Goal: Task Accomplishment & Management: Use online tool/utility

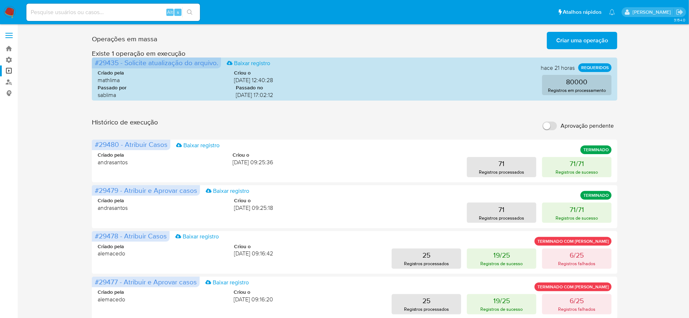
click at [551, 122] on input "Aprovação pendente" at bounding box center [550, 126] width 14 height 9
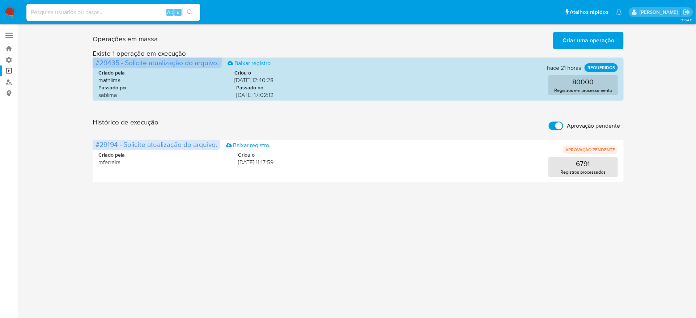
click at [557, 122] on input "Aprovação pendente" at bounding box center [556, 126] width 14 height 9
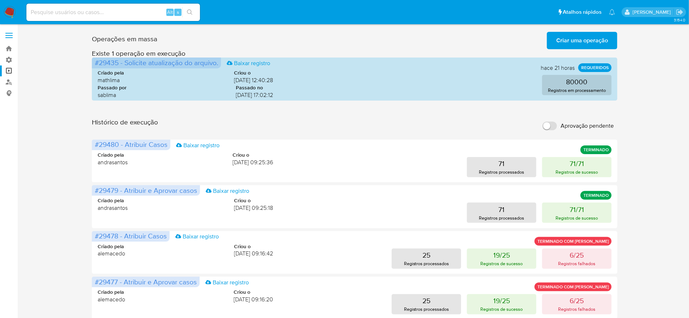
click at [557, 118] on label "Aprovação pendente" at bounding box center [578, 126] width 79 height 16
click at [557, 122] on input "Aprovação pendente" at bounding box center [550, 126] width 14 height 9
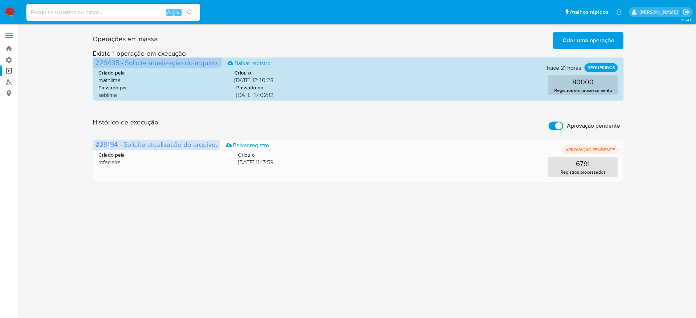
drag, startPoint x: 233, startPoint y: 137, endPoint x: 238, endPoint y: 138, distance: 5.1
click at [238, 158] on span "[DATE] 11:17:59" at bounding box center [255, 162] width 35 height 8
click at [557, 118] on label "Aprovação pendente" at bounding box center [584, 126] width 79 height 16
click at [557, 122] on input "Aprovação pendente" at bounding box center [556, 126] width 14 height 9
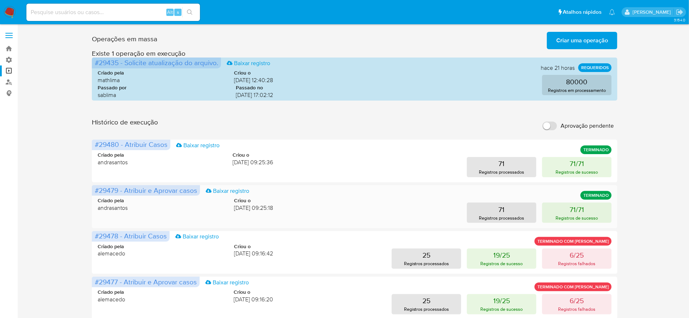
scroll to position [172, 0]
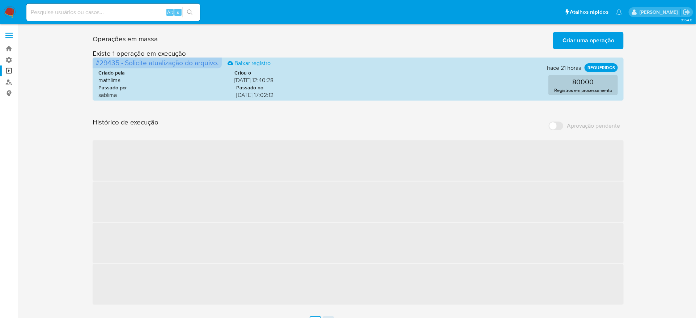
click at [330, 316] on link "4" at bounding box center [329, 322] width 12 height 12
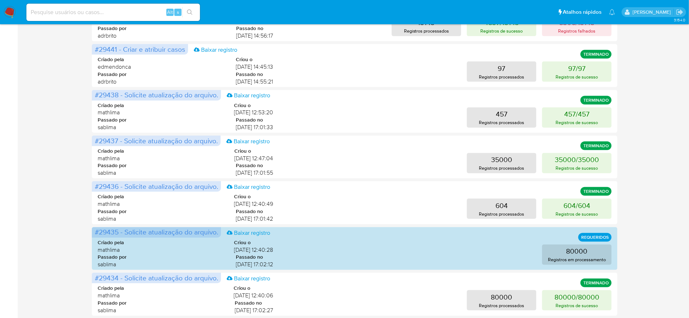
scroll to position [172, 0]
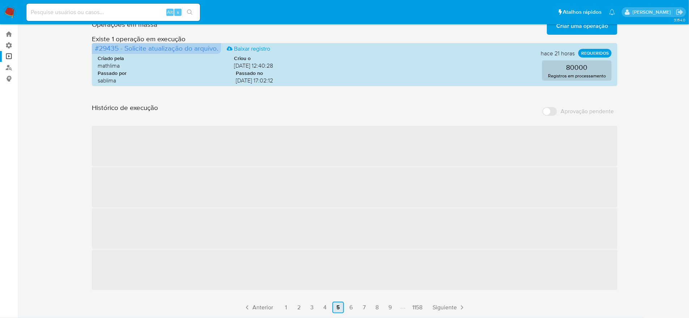
scroll to position [0, 0]
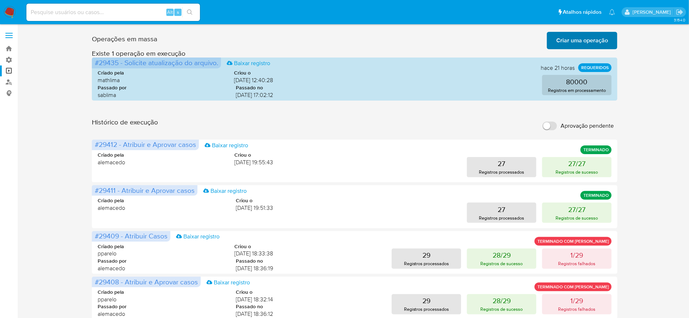
click at [591, 37] on span "Criar uma operação" at bounding box center [583, 41] width 52 height 16
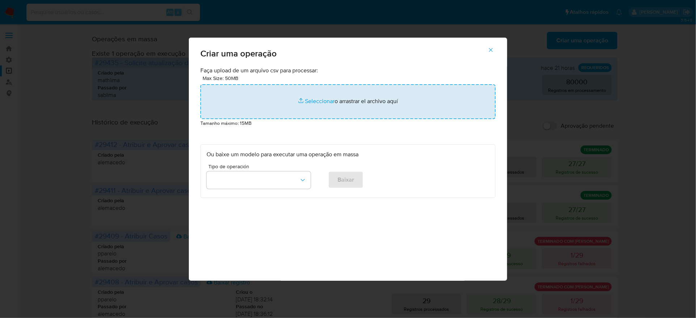
click at [297, 119] on input "file" at bounding box center [347, 101] width 295 height 35
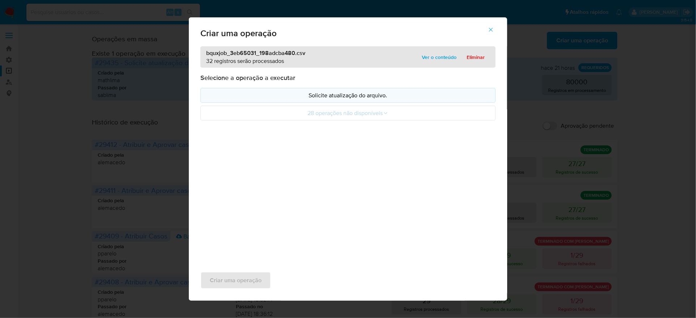
click at [355, 100] on p "Solicite atualização do arquivo." at bounding box center [348, 95] width 283 height 8
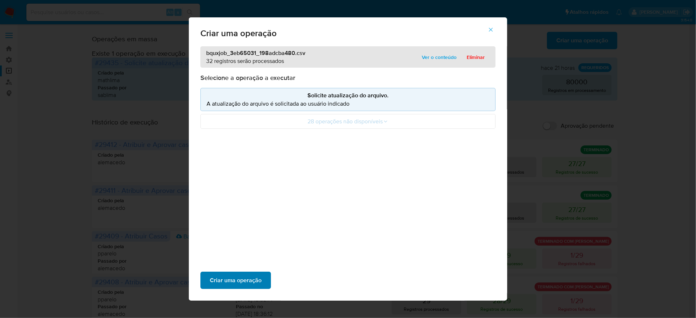
click at [262, 272] on span "Criar uma operação" at bounding box center [236, 280] width 52 height 16
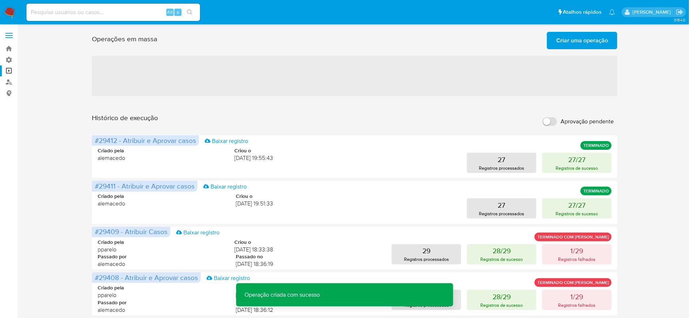
click at [554, 43] on button "Criar uma operação" at bounding box center [582, 40] width 71 height 17
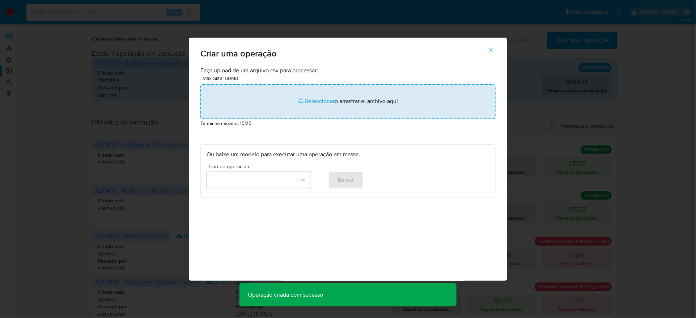
click at [309, 119] on input "file" at bounding box center [347, 101] width 295 height 35
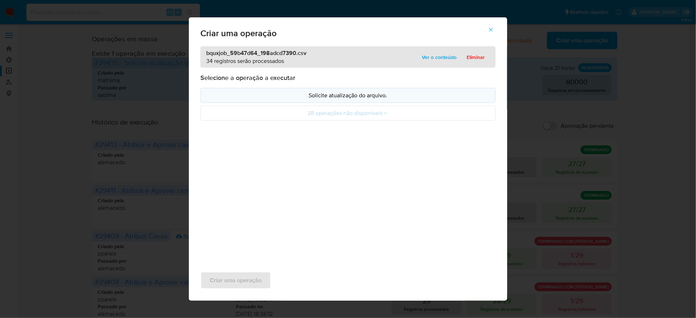
click at [399, 100] on p "Solicite atualização do arquivo." at bounding box center [348, 95] width 283 height 8
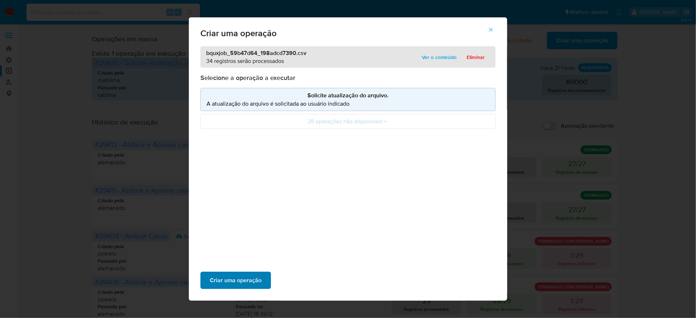
click at [262, 272] on span "Criar uma operação" at bounding box center [236, 280] width 52 height 16
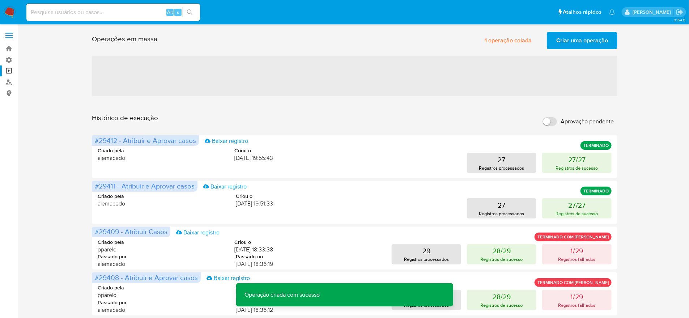
click at [551, 114] on label "Aprovação pendente" at bounding box center [578, 122] width 79 height 16
click at [551, 117] on input "Aprovação pendente" at bounding box center [550, 121] width 14 height 9
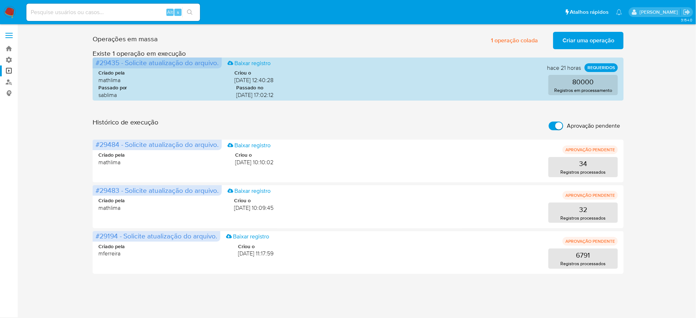
click at [578, 36] on span "Criar uma operação" at bounding box center [589, 41] width 52 height 16
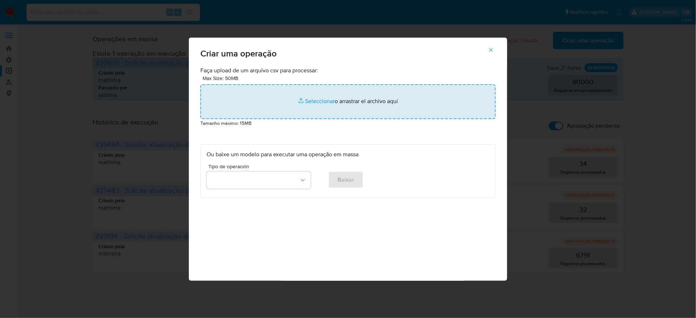
click at [326, 119] on input "file" at bounding box center [347, 101] width 295 height 35
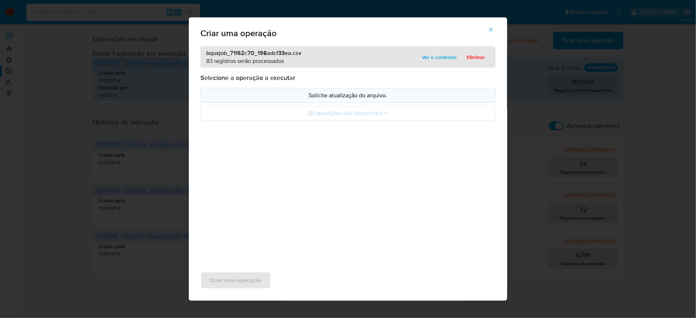
click at [328, 100] on p "Solicite atualização do arquivo." at bounding box center [348, 95] width 283 height 8
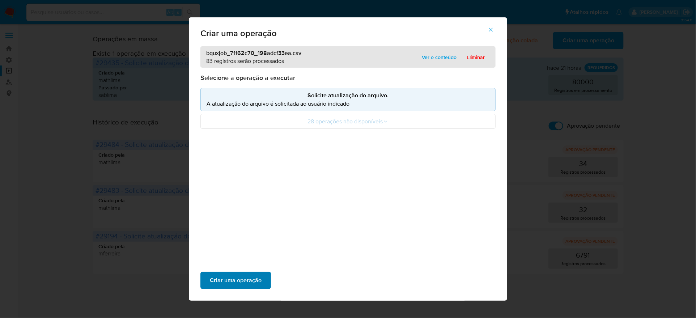
click at [262, 272] on span "Criar uma operação" at bounding box center [236, 280] width 52 height 16
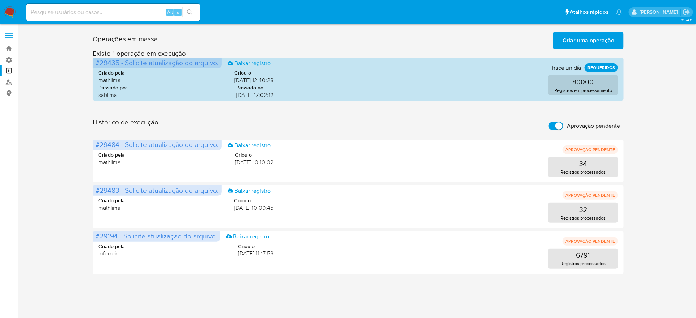
click at [558, 122] on input "Aprovação pendente" at bounding box center [556, 126] width 14 height 9
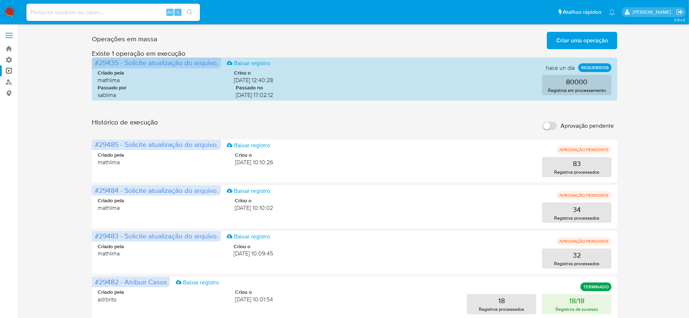
click at [557, 118] on label "Aprovação pendente" at bounding box center [578, 126] width 79 height 16
click at [557, 122] on input "Aprovação pendente" at bounding box center [550, 126] width 14 height 9
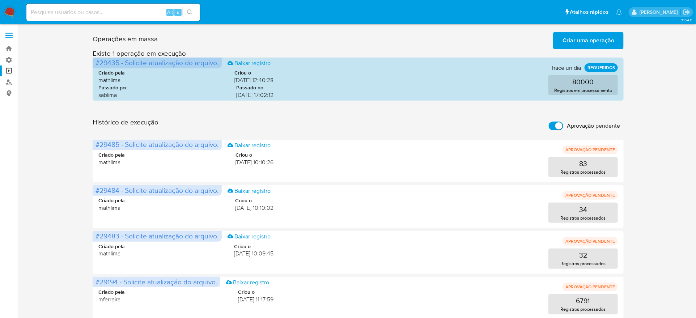
click at [597, 28] on main "3.154.0" at bounding box center [348, 162] width 696 height 324
click at [591, 37] on span "Criar uma operação" at bounding box center [589, 41] width 52 height 16
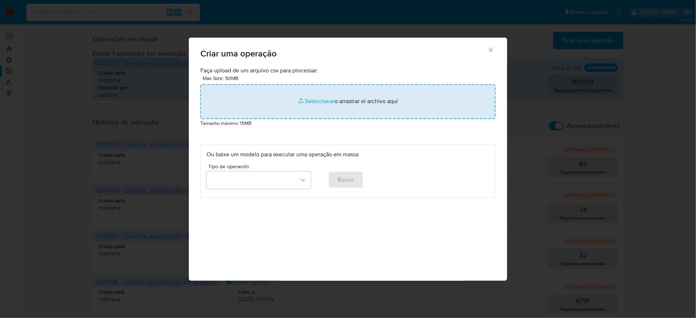
click at [362, 119] on input "file" at bounding box center [347, 101] width 295 height 35
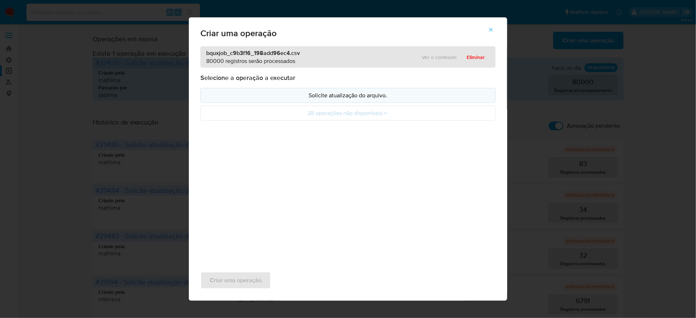
click at [306, 103] on button "Solicite atualização do arquivo." at bounding box center [347, 95] width 295 height 15
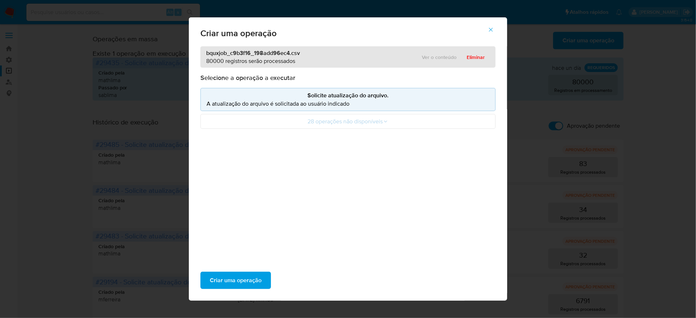
click at [273, 264] on div "Criar uma operação" at bounding box center [348, 280] width 318 height 41
click at [262, 272] on span "Criar uma operação" at bounding box center [236, 280] width 52 height 16
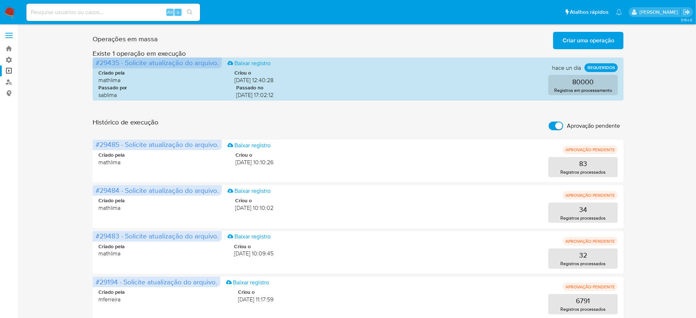
click at [570, 34] on span "Criar uma operação" at bounding box center [589, 41] width 52 height 16
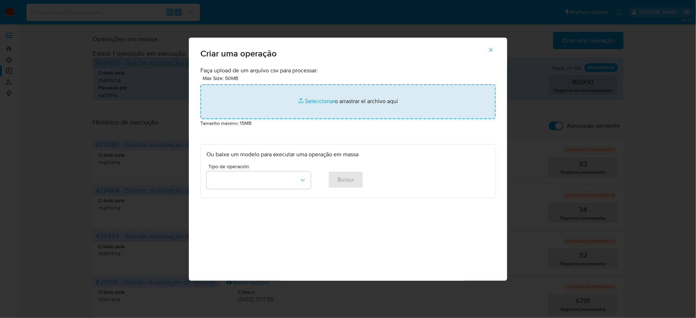
click at [286, 119] on input "file" at bounding box center [347, 101] width 295 height 35
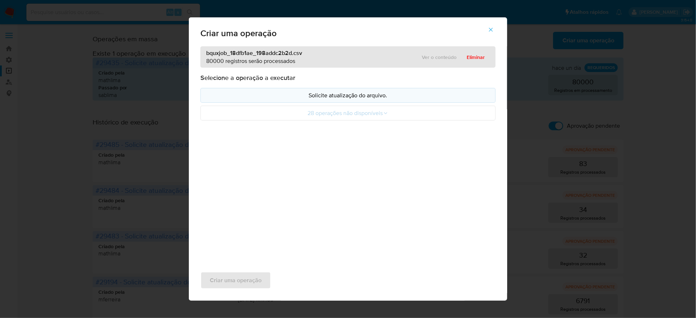
click at [321, 103] on button "Solicite atualização do arquivo." at bounding box center [347, 95] width 295 height 15
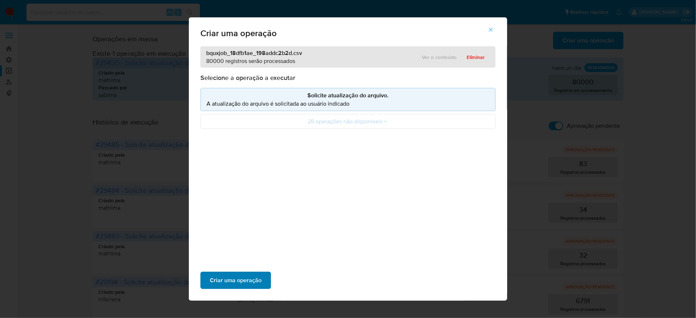
click at [262, 272] on span "Criar uma operação" at bounding box center [236, 280] width 52 height 16
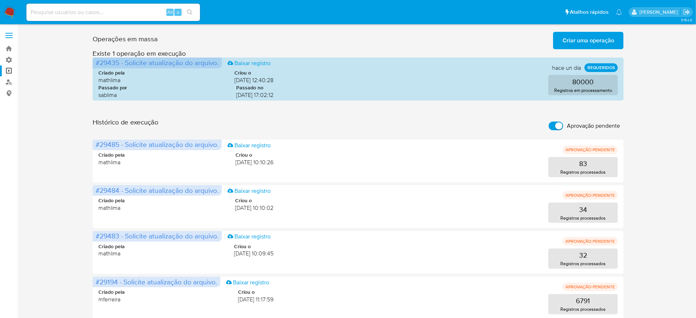
click at [406, 44] on div "Operações [PERSON_NAME] Criar [PERSON_NAME] operação Só pode [PERSON_NAME] no […" at bounding box center [359, 39] width 532 height 20
click at [571, 38] on span "Criar uma operação" at bounding box center [589, 41] width 52 height 16
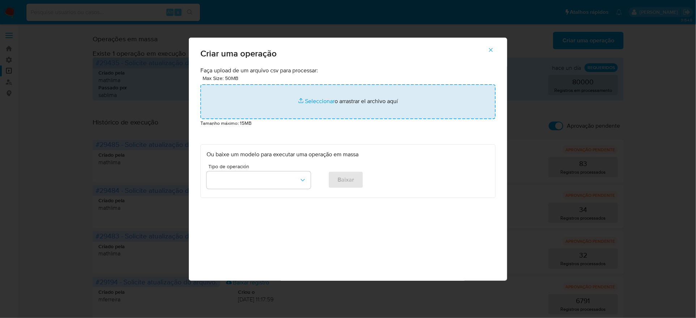
click at [352, 119] on input "file" at bounding box center [347, 101] width 295 height 35
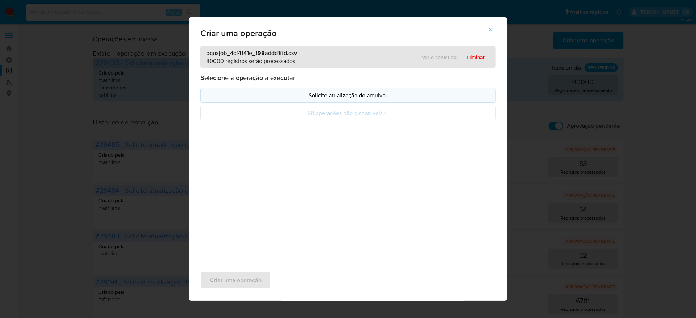
drag, startPoint x: 352, startPoint y: 123, endPoint x: 311, endPoint y: 119, distance: 41.8
click at [311, 100] on p "Solicite atualização do arquivo." at bounding box center [348, 95] width 283 height 8
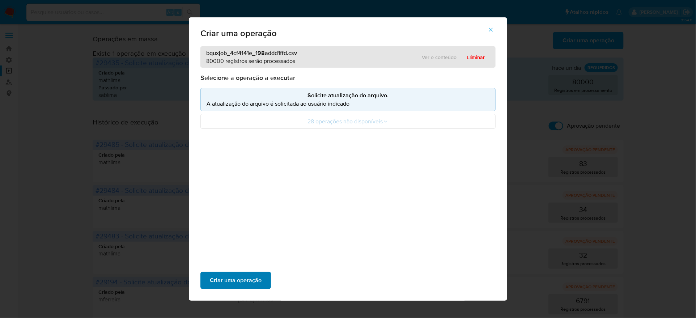
click at [262, 272] on span "Criar uma operação" at bounding box center [236, 280] width 52 height 16
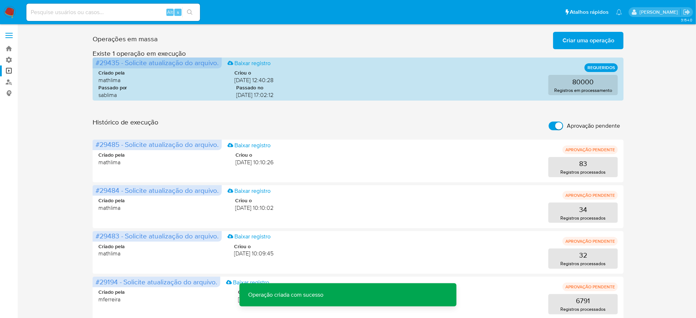
click at [550, 122] on input "Aprovação pendente" at bounding box center [556, 126] width 14 height 9
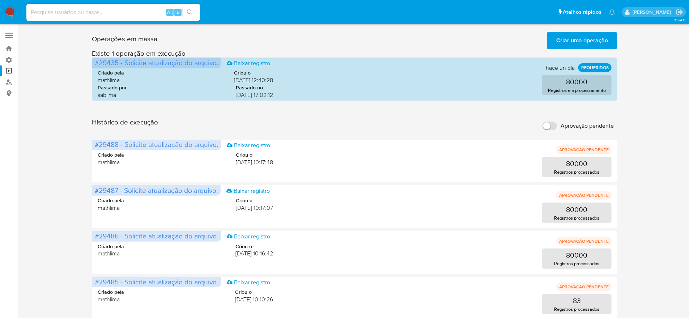
click at [554, 122] on input "Aprovação pendente" at bounding box center [550, 126] width 14 height 9
checkbox input "true"
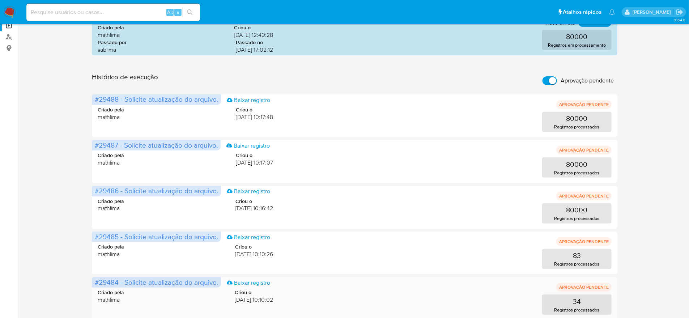
scroll to position [47, 0]
